Goal: Feedback & Contribution: Contribute content

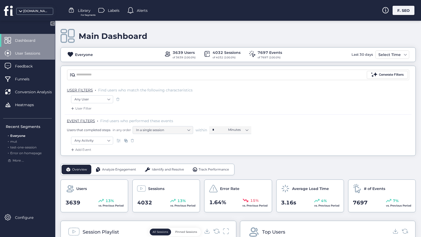
click at [33, 55] on span "User Sessions" at bounding box center [31, 54] width 33 height 6
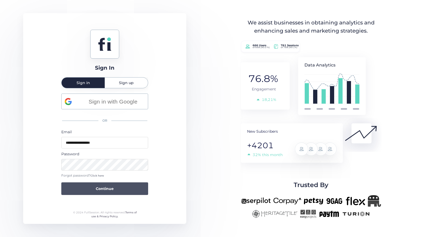
click at [105, 190] on span "Continue" at bounding box center [105, 189] width 18 height 6
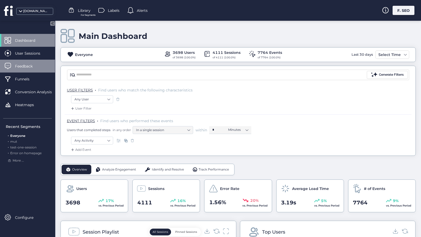
click at [22, 64] on span "Feedback" at bounding box center [28, 66] width 26 height 6
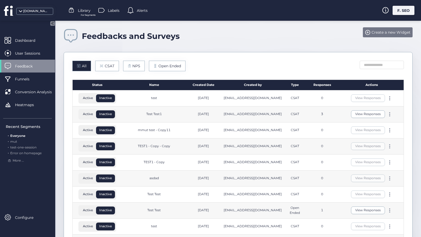
click at [394, 31] on span "Create a new Widget" at bounding box center [390, 32] width 39 height 6
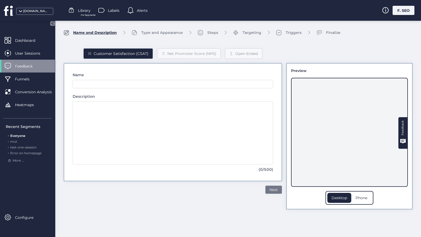
click at [275, 193] on button "Next" at bounding box center [273, 190] width 17 height 8
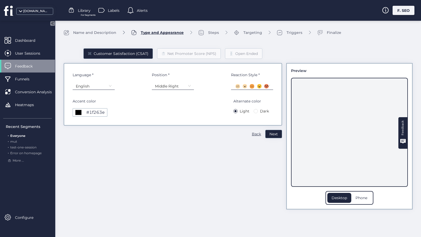
click at [100, 87] on nz-select-item "English" at bounding box center [94, 86] width 36 height 8
click at [98, 88] on nz-select-item "English" at bounding box center [94, 86] width 36 height 8
click at [356, 196] on div "Phone" at bounding box center [361, 198] width 20 height 10
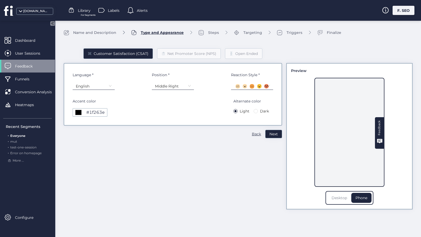
click at [346, 196] on div "Desktop" at bounding box center [339, 198] width 24 height 10
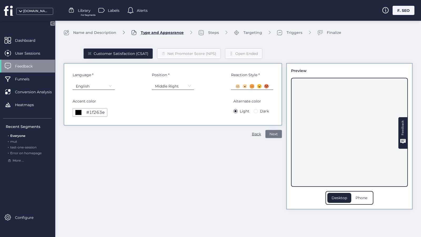
click at [269, 136] on button "Next" at bounding box center [273, 134] width 17 height 8
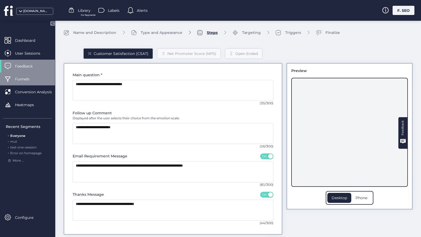
click at [25, 82] on div "Funnels" at bounding box center [27, 79] width 55 height 13
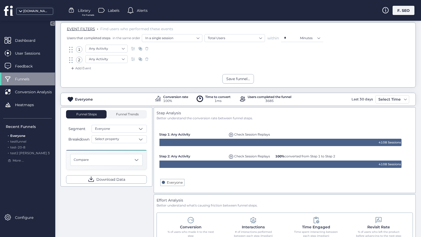
scroll to position [26, 0]
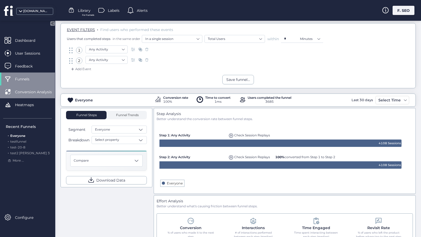
click at [24, 95] on div "Conversion Analysis" at bounding box center [27, 91] width 55 height 13
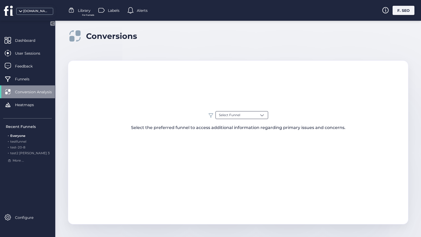
click at [223, 115] on span "Select Funnel" at bounding box center [229, 115] width 21 height 5
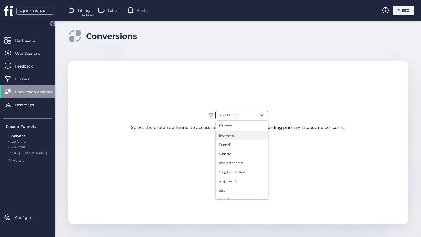
click at [225, 136] on span "Everyone" at bounding box center [226, 135] width 15 height 5
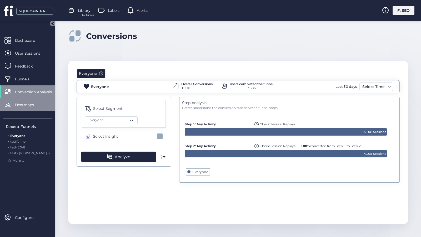
click at [33, 103] on span "Heatmaps" at bounding box center [28, 105] width 27 height 6
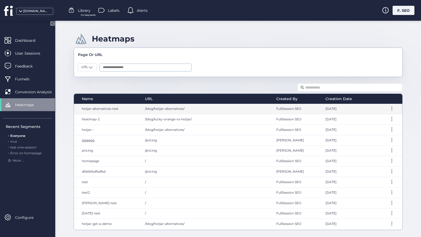
click at [241, 109] on div "/blog/hotjar-alternatives/" at bounding box center [205, 109] width 131 height 10
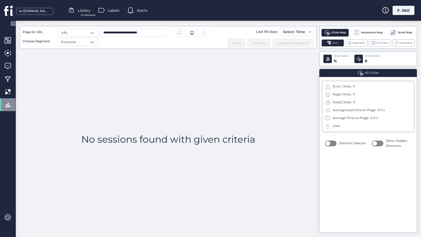
click at [146, 13] on span "Alerts" at bounding box center [142, 11] width 11 height 6
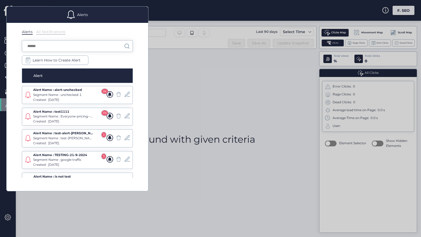
click at [172, 65] on div at bounding box center [210, 118] width 421 height 237
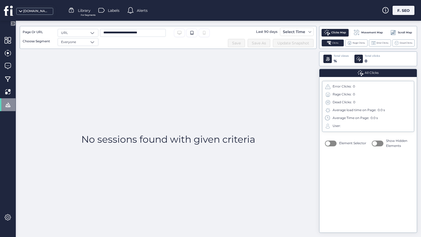
click at [5, 15] on icon at bounding box center [8, 11] width 8 height 10
